Goal: Task Accomplishment & Management: Complete application form

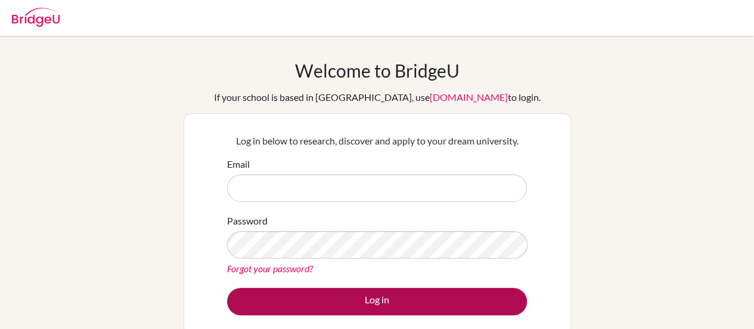
type input "a.raymundo@mkis.edu.my"
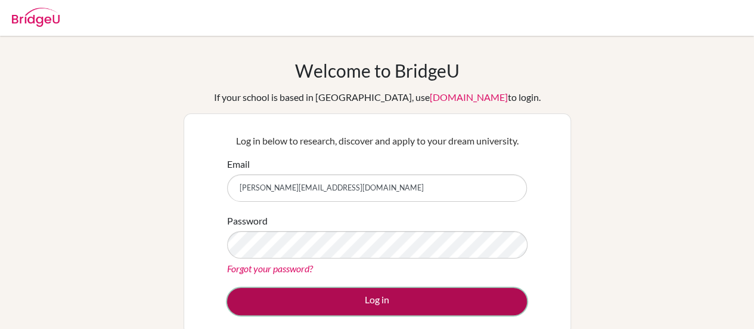
click at [433, 296] on button "Log in" at bounding box center [377, 300] width 300 height 27
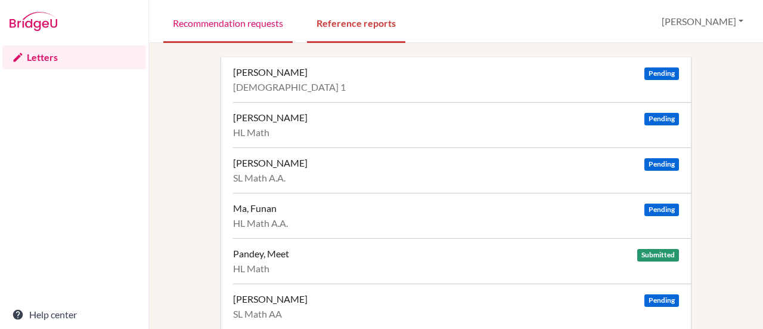
click at [236, 26] on link "Recommendation requests" at bounding box center [227, 22] width 129 height 41
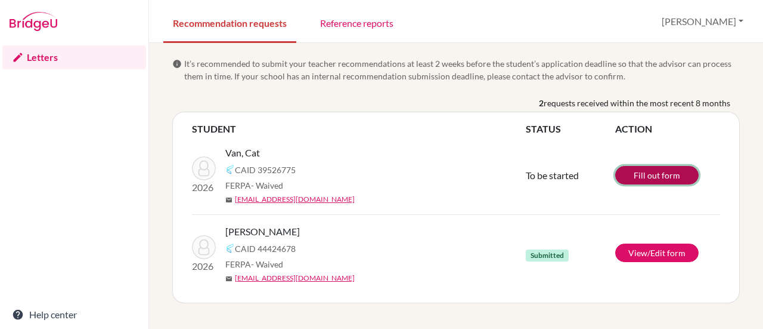
click at [632, 169] on link "Fill out form" at bounding box center [656, 175] width 83 height 18
